Goal: Task Accomplishment & Management: Manage account settings

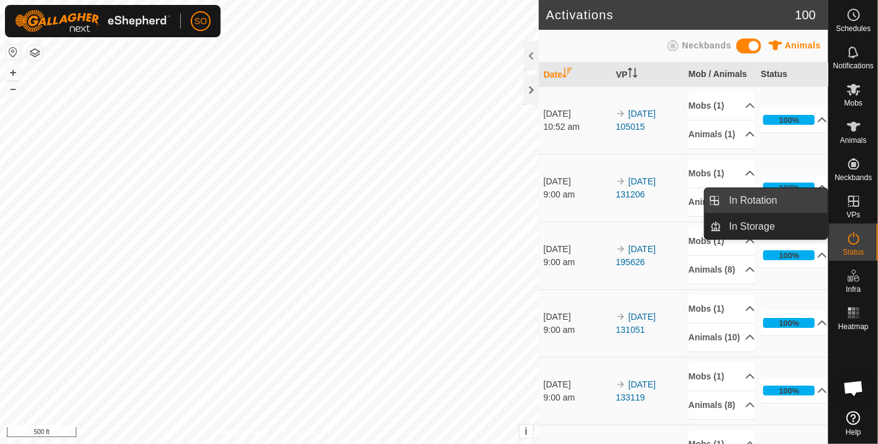
click at [785, 195] on link "In Rotation" at bounding box center [775, 200] width 106 height 25
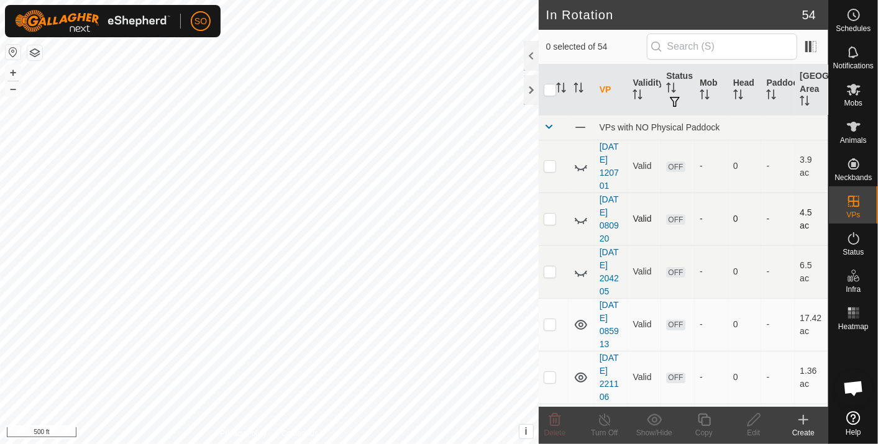
drag, startPoint x: 594, startPoint y: 168, endPoint x: 649, endPoint y: 199, distance: 63.7
drag, startPoint x: 649, startPoint y: 199, endPoint x: 578, endPoint y: 125, distance: 102.8
click at [578, 125] on span at bounding box center [580, 128] width 14 height 14
click at [580, 166] on icon at bounding box center [580, 166] width 15 height 15
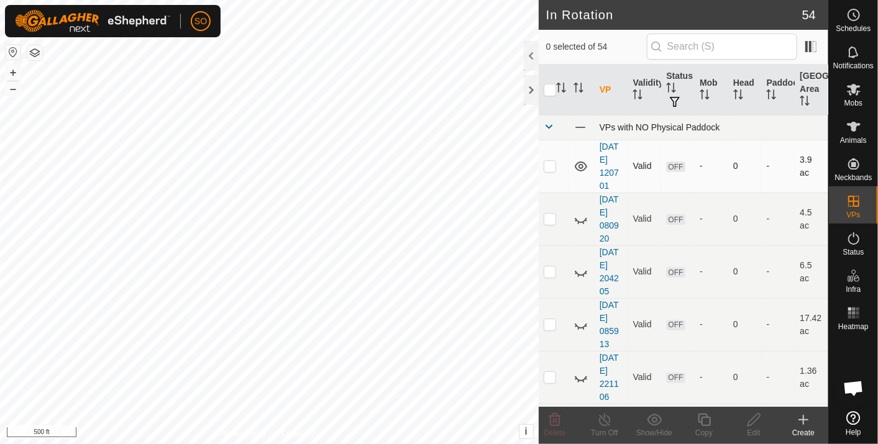
click at [550, 167] on p-checkbox at bounding box center [550, 166] width 12 height 10
checkbox input "true"
click at [580, 219] on icon at bounding box center [580, 219] width 15 height 15
click at [547, 218] on p-checkbox at bounding box center [550, 219] width 12 height 10
click at [554, 418] on icon at bounding box center [554, 420] width 15 height 15
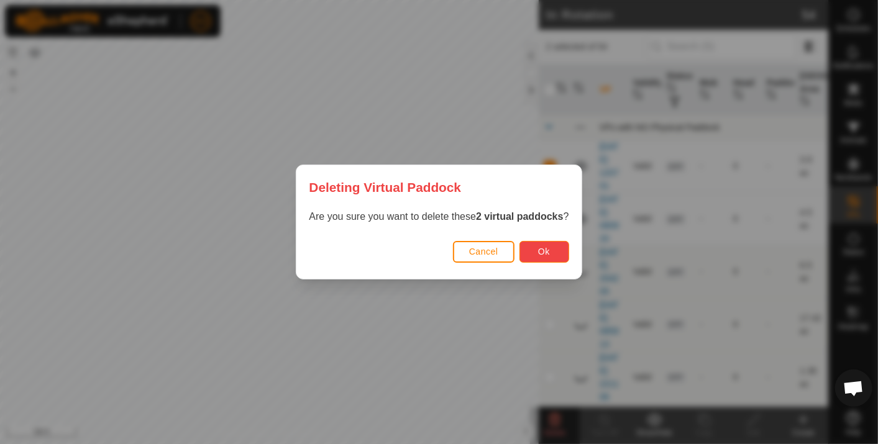
click at [538, 248] on span "Ok" at bounding box center [544, 252] width 12 height 10
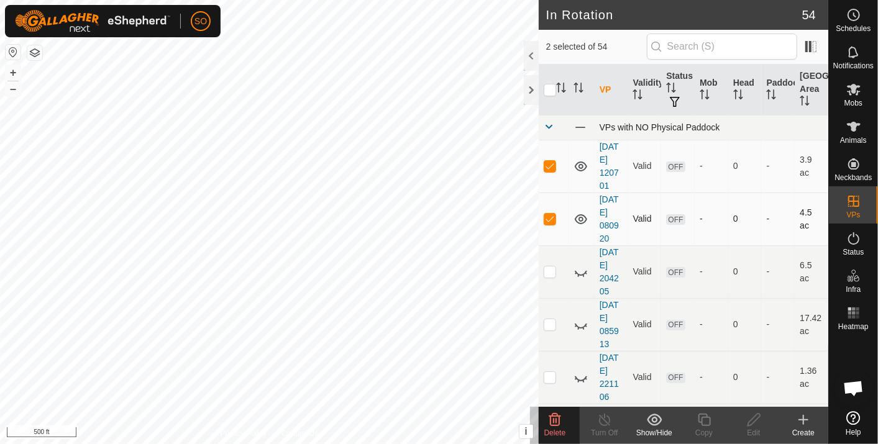
click at [548, 216] on p-checkbox at bounding box center [550, 219] width 12 height 10
checkbox input "false"
click at [547, 167] on p-checkbox at bounding box center [550, 166] width 12 height 10
checkbox input "false"
click at [580, 214] on icon at bounding box center [580, 219] width 15 height 15
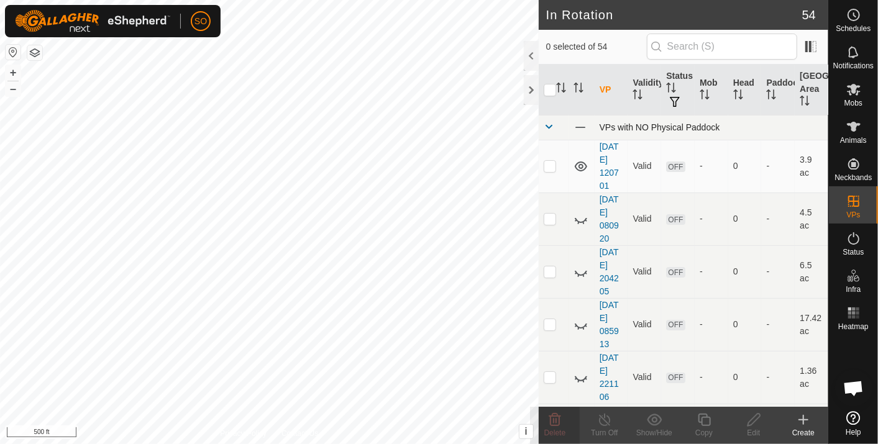
click at [578, 165] on icon at bounding box center [581, 167] width 12 height 10
click at [580, 269] on icon at bounding box center [580, 272] width 15 height 15
click at [581, 319] on icon at bounding box center [580, 324] width 15 height 15
click at [580, 372] on icon at bounding box center [580, 377] width 15 height 15
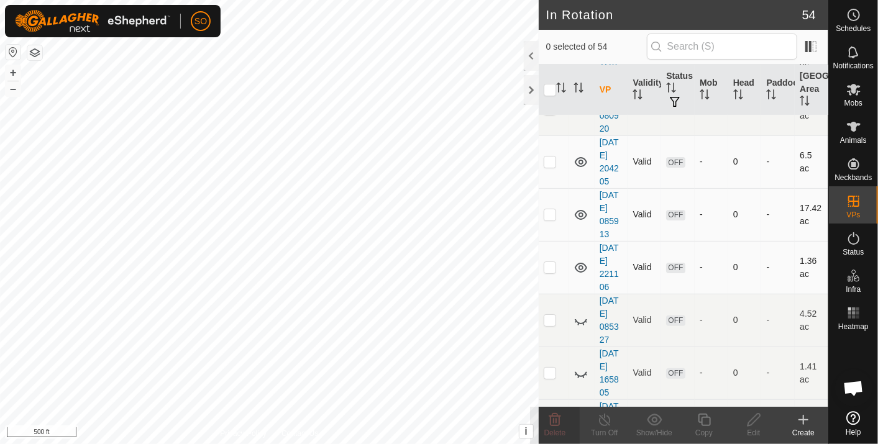
scroll to position [115, 0]
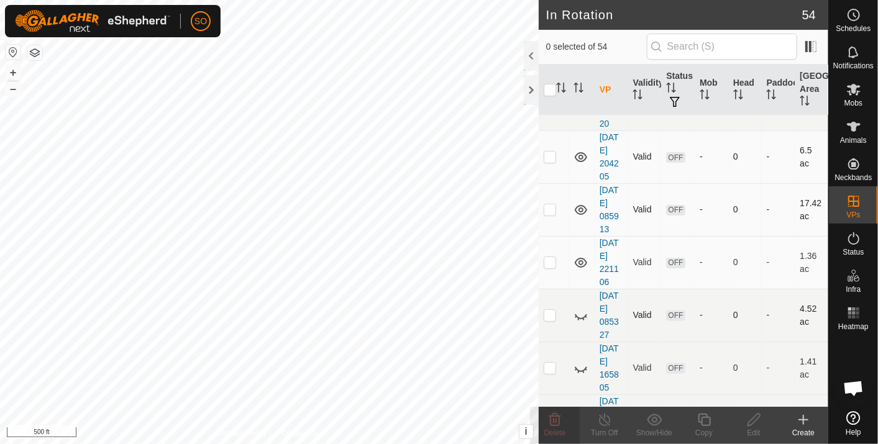
click at [581, 314] on icon at bounding box center [580, 315] width 15 height 15
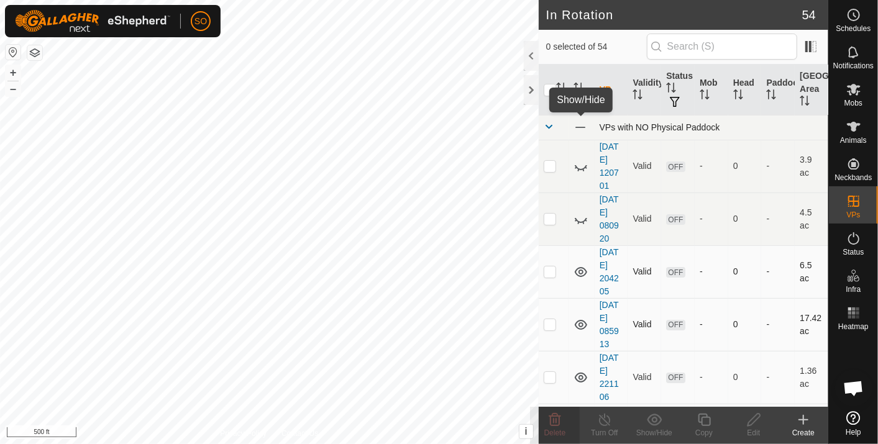
click at [580, 126] on span at bounding box center [580, 128] width 14 height 14
click at [580, 126] on icon at bounding box center [580, 127] width 15 height 15
click at [580, 126] on icon at bounding box center [581, 127] width 12 height 10
click at [9, 70] on button "+" at bounding box center [13, 72] width 15 height 15
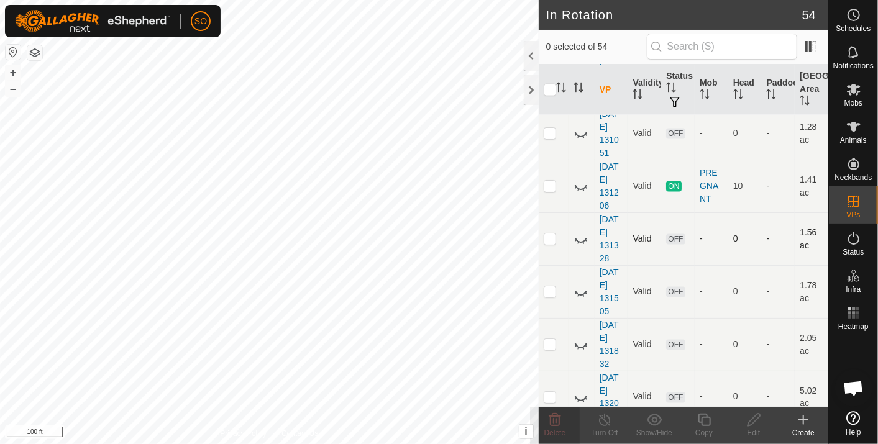
scroll to position [984, 0]
click at [579, 186] on icon at bounding box center [580, 185] width 15 height 15
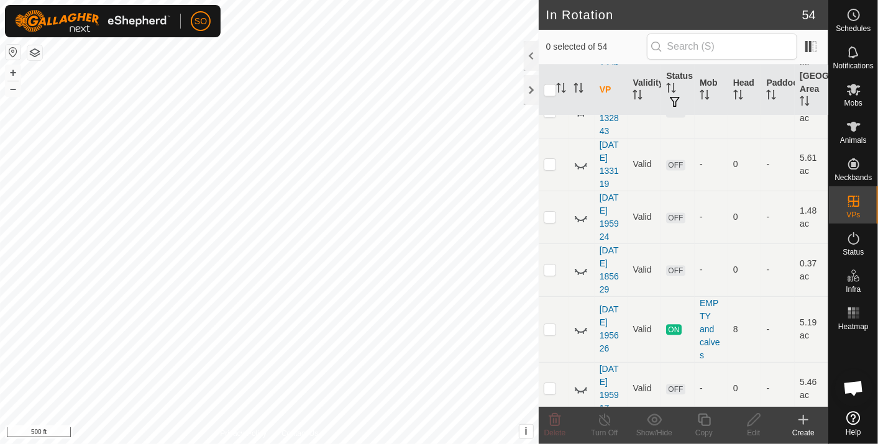
scroll to position [1482, 0]
click at [578, 320] on icon at bounding box center [580, 327] width 15 height 15
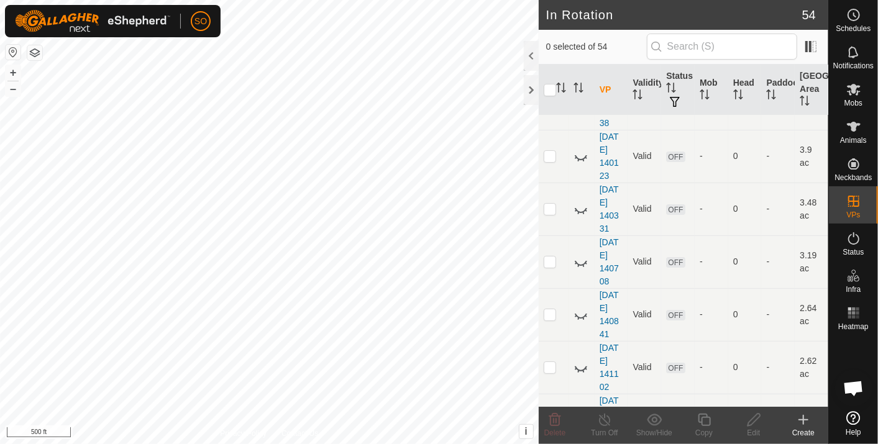
scroll to position [2590, 0]
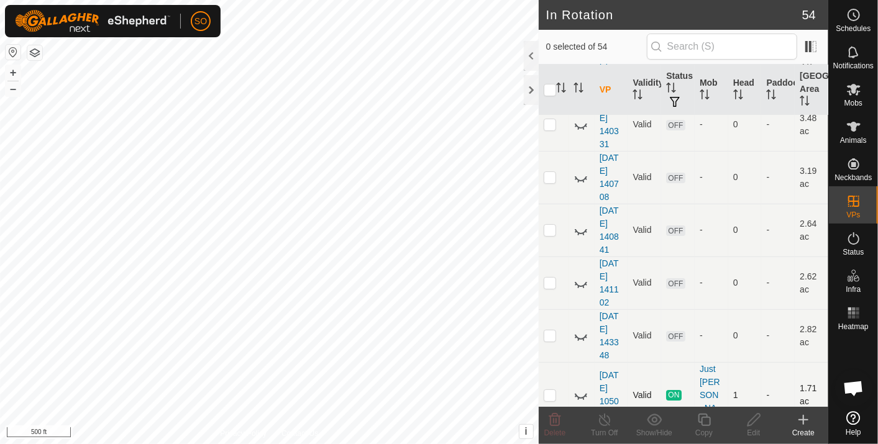
click at [577, 388] on icon at bounding box center [580, 395] width 15 height 15
